Goal: Download file/media

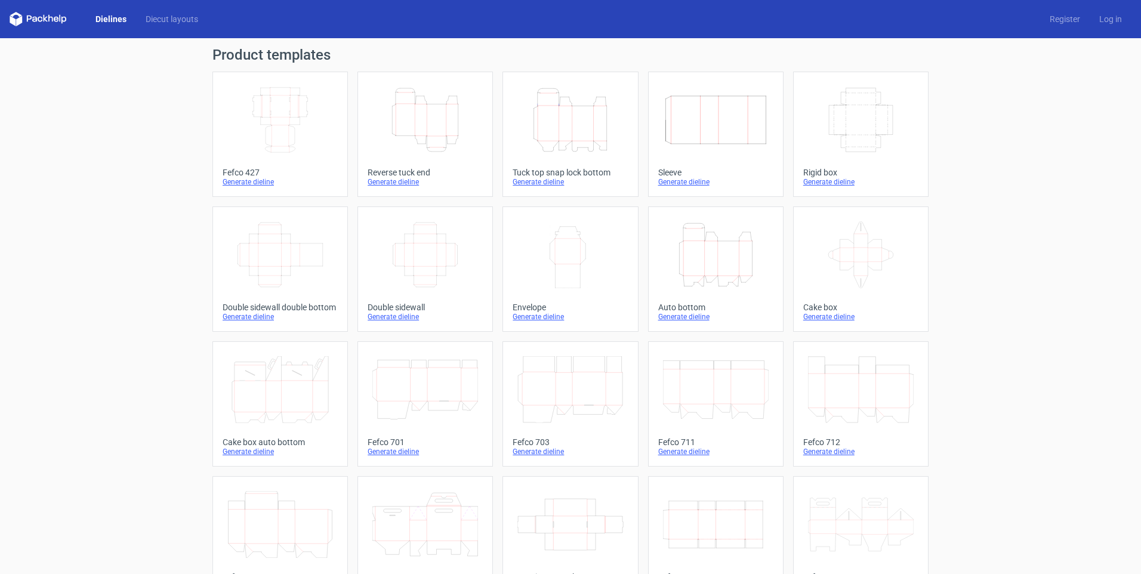
click at [549, 261] on icon at bounding box center [861, 254] width 106 height 67
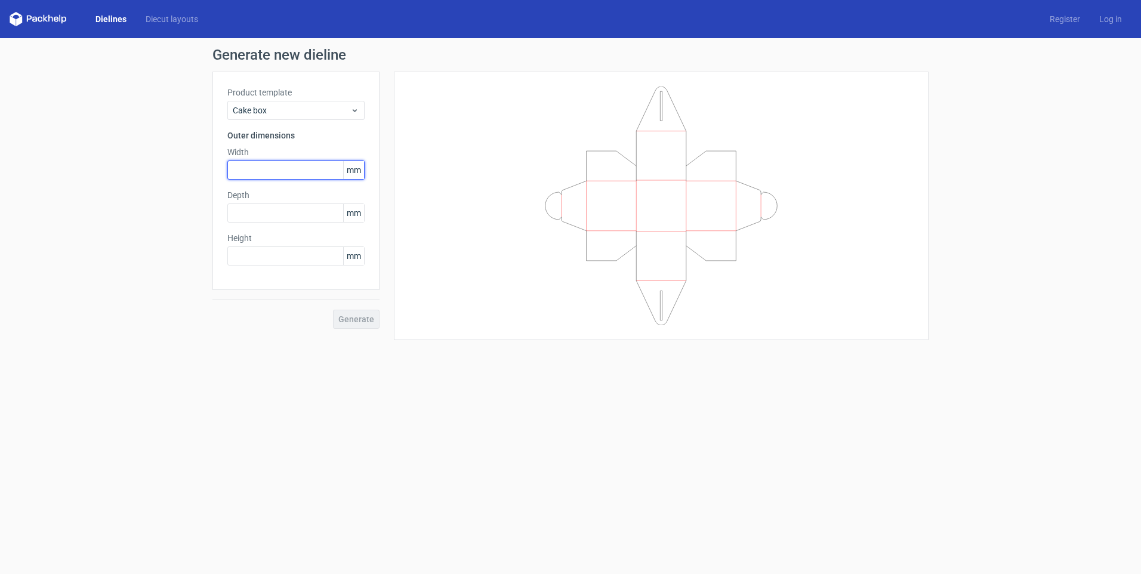
click at [278, 172] on input "text" at bounding box center [295, 169] width 137 height 19
type input "50"
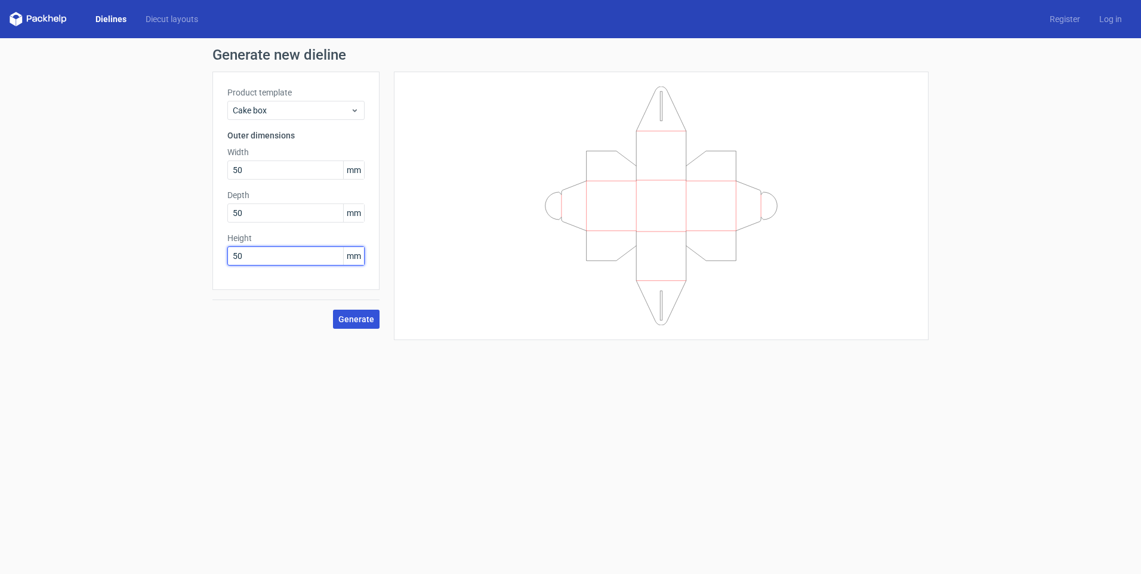
type input "50"
click at [360, 319] on span "Generate" at bounding box center [356, 319] width 36 height 8
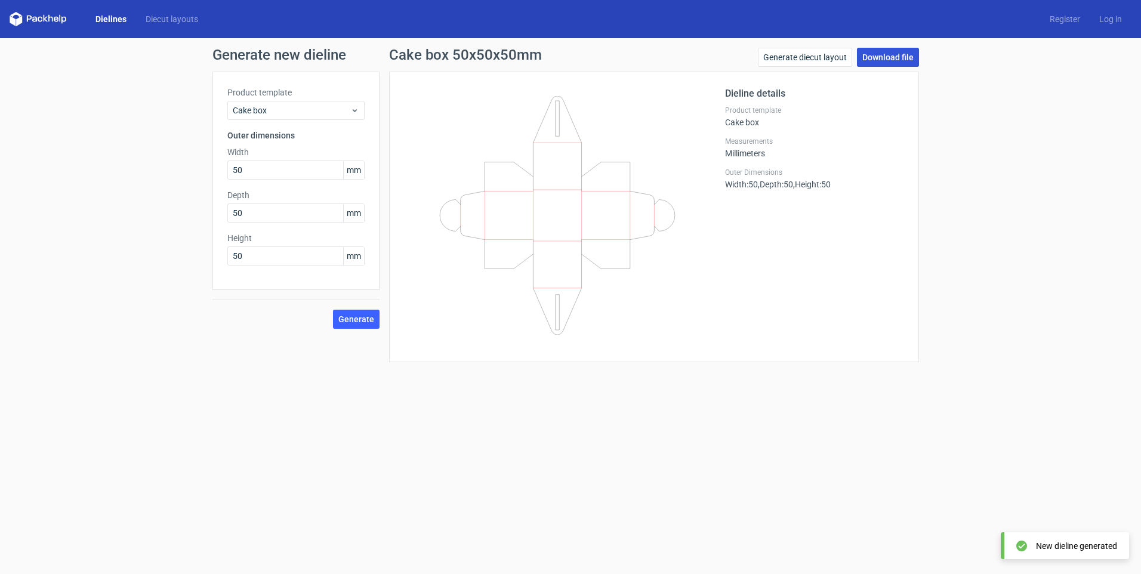
click at [549, 54] on link "Download file" at bounding box center [888, 57] width 62 height 19
